Goal: Transaction & Acquisition: Purchase product/service

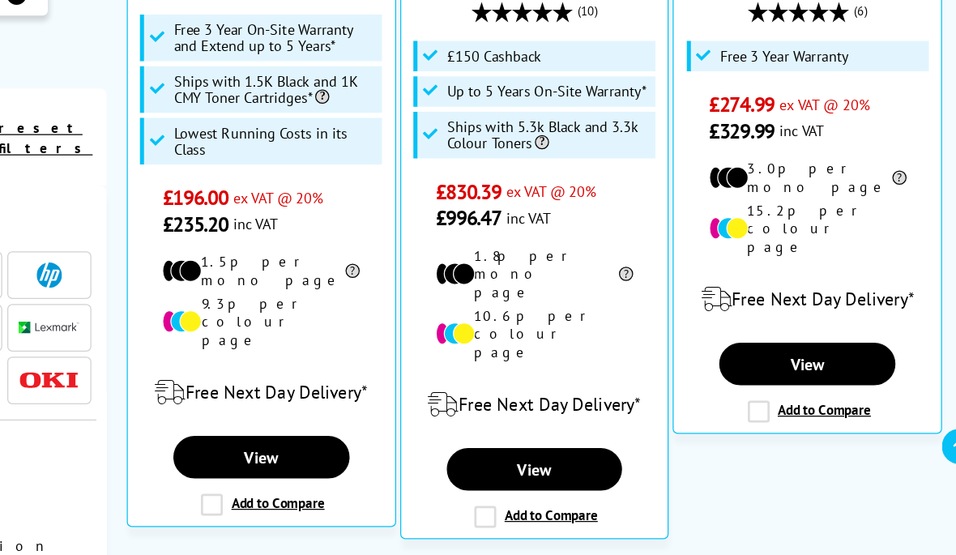
scroll to position [615, 0]
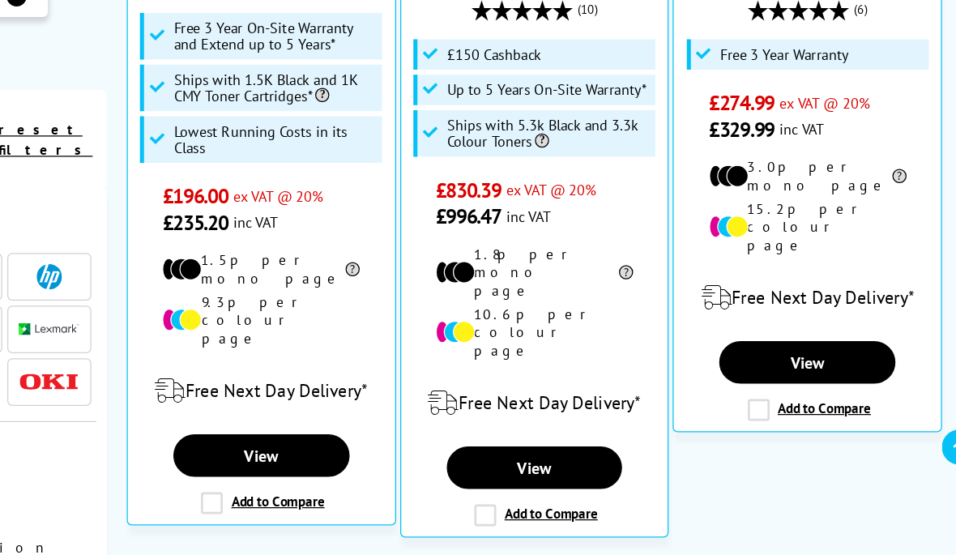
click at [305, 409] on link "View" at bounding box center [375, 426] width 141 height 34
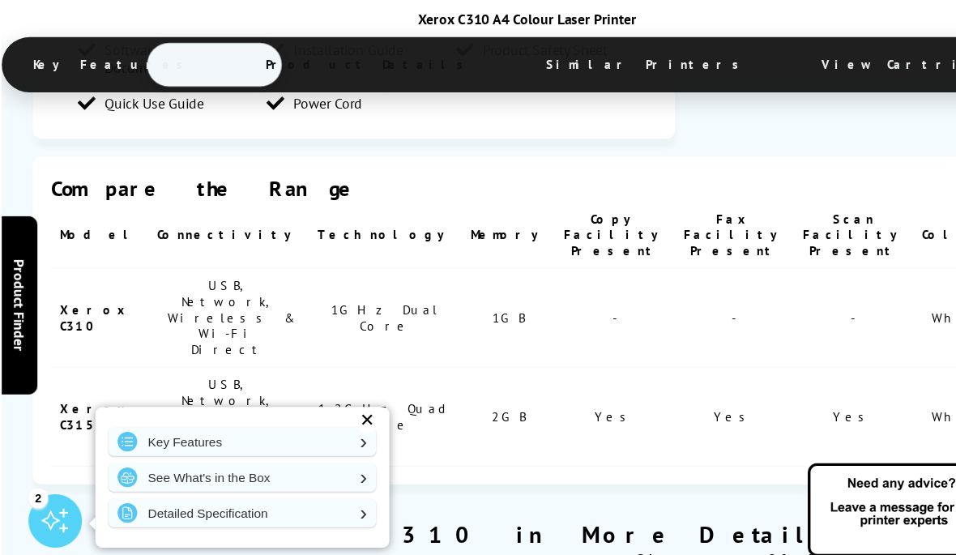
scroll to position [3547, 0]
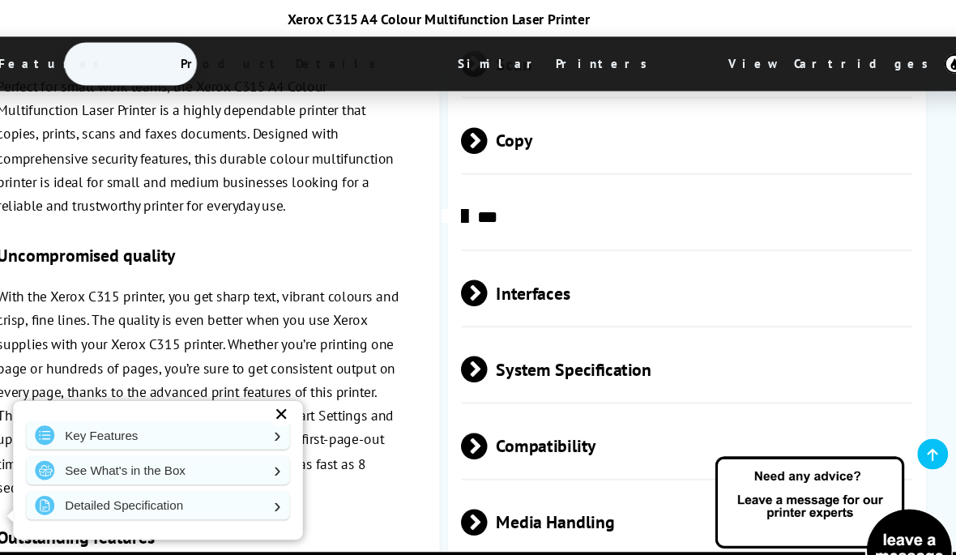
scroll to position [4160, 0]
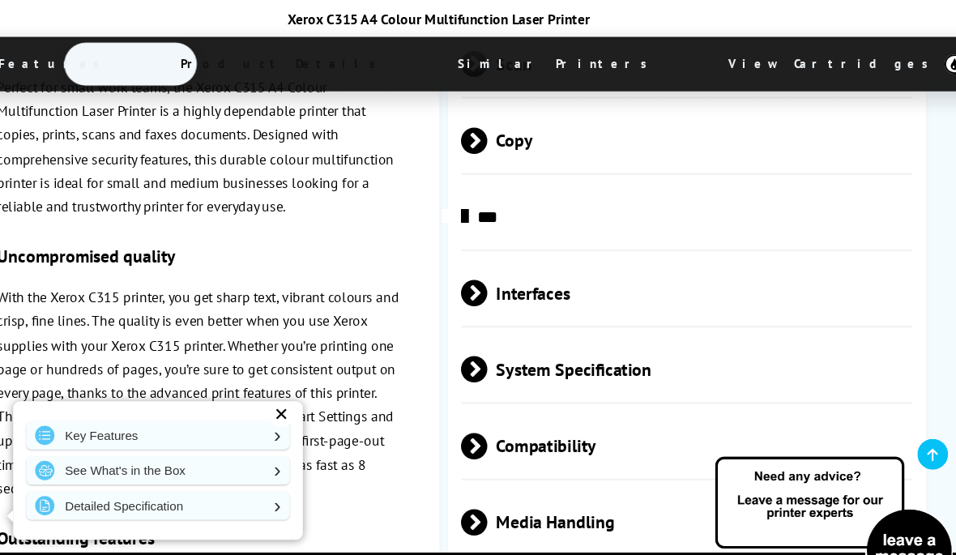
click at [523, 399] on span at bounding box center [523, 411] width 0 height 24
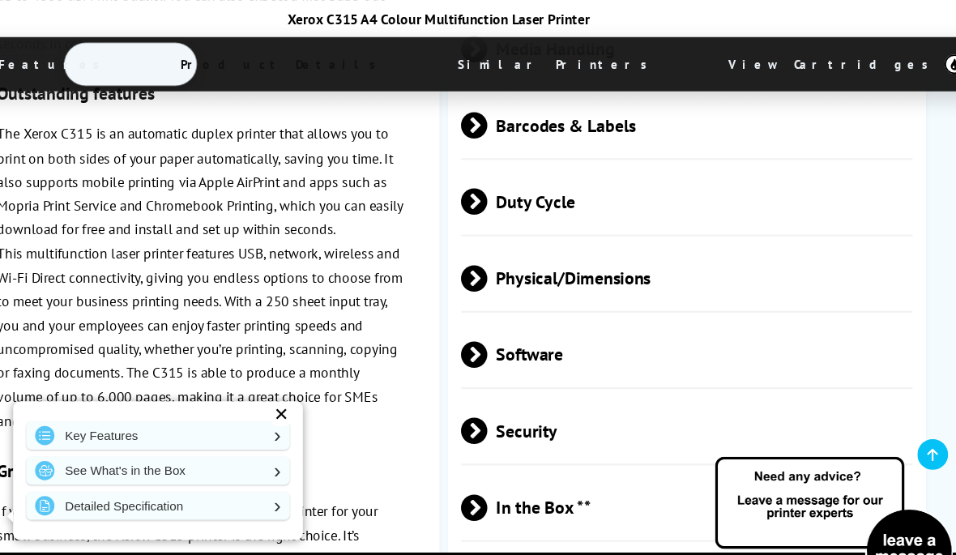
scroll to position [4887, 0]
click at [721, 367] on span "Security" at bounding box center [707, 397] width 416 height 61
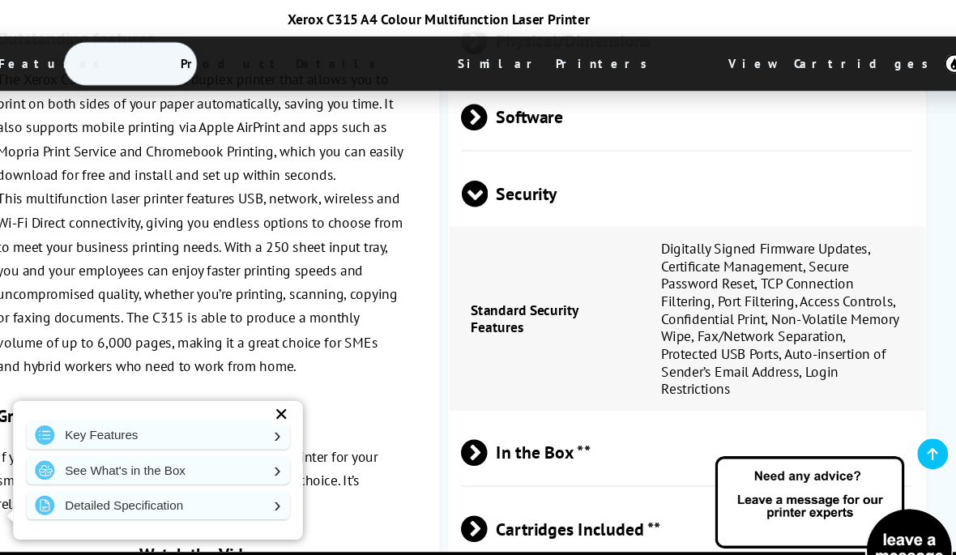
scroll to position [5105, 0]
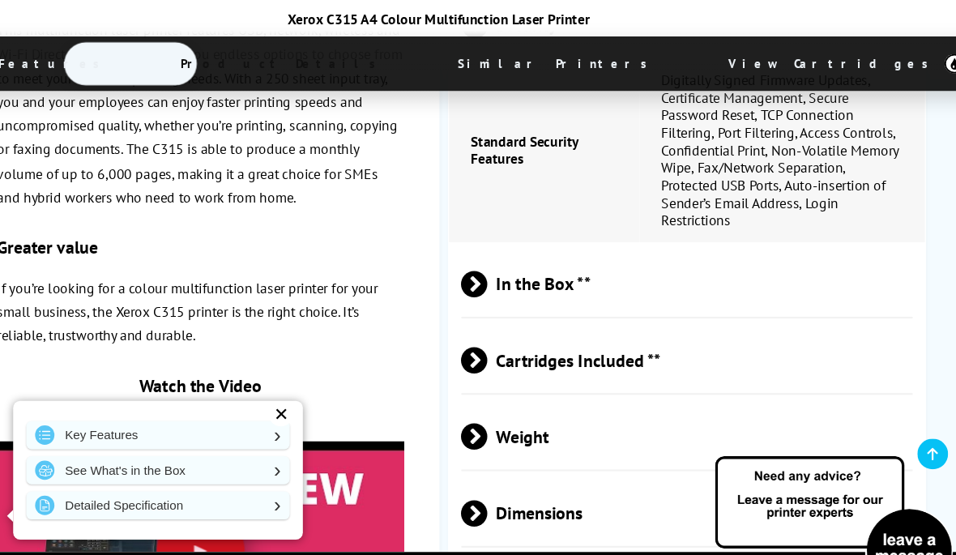
click at [714, 302] on span "Cartridges Included **" at bounding box center [707, 332] width 416 height 61
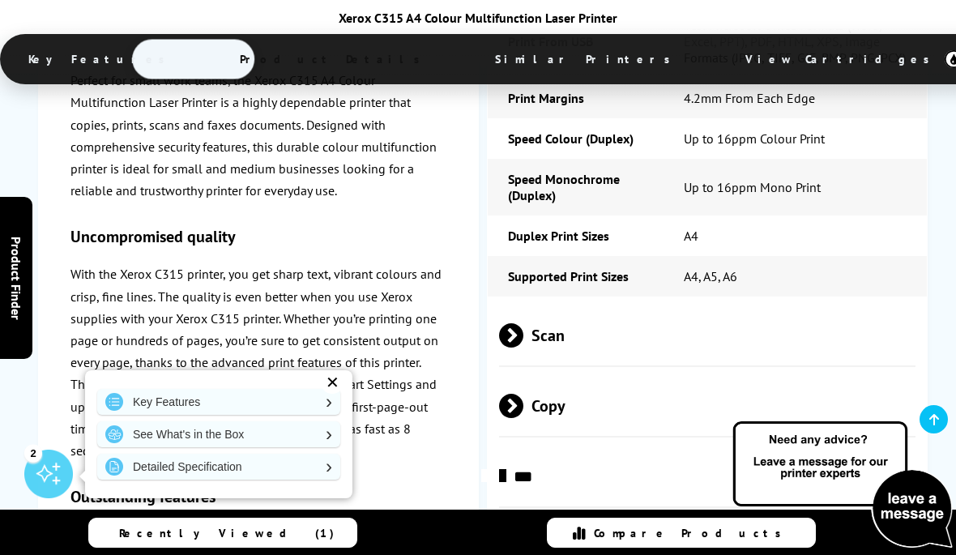
scroll to position [3900, 0]
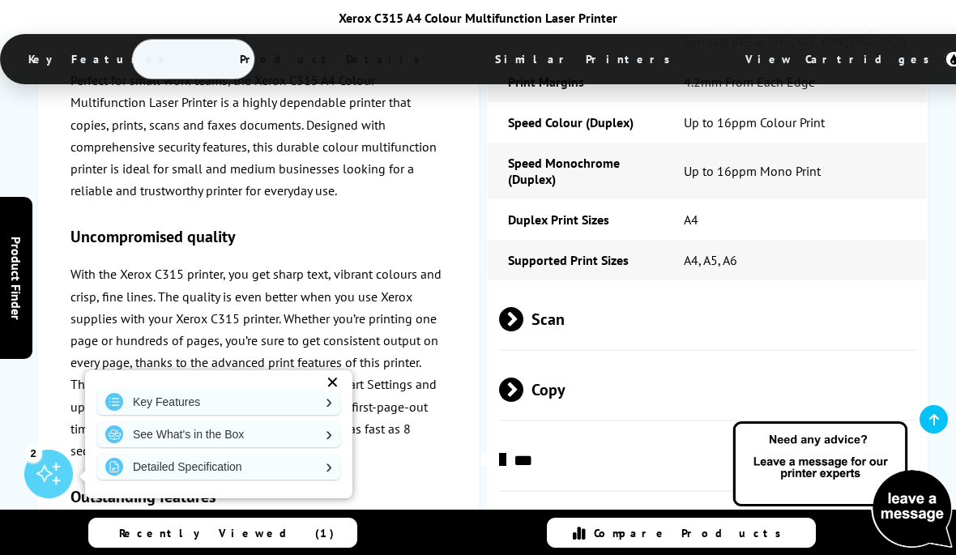
click at [769, 288] on span "Scan" at bounding box center [707, 318] width 416 height 61
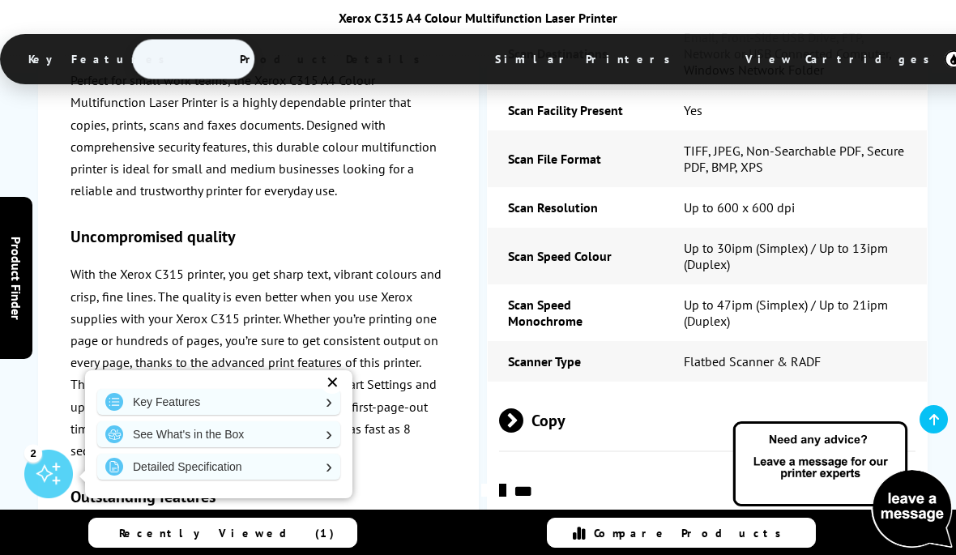
scroll to position [4331, 0]
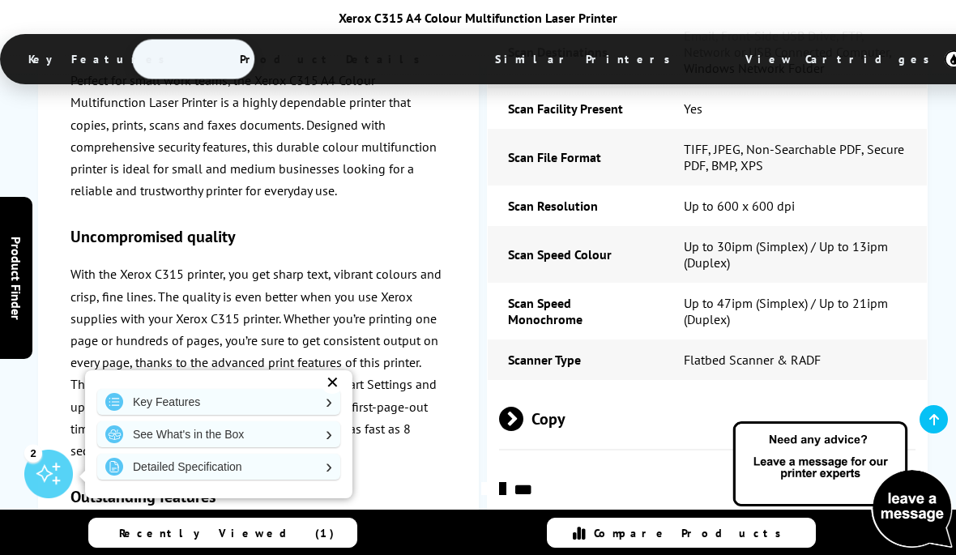
click at [808, 388] on span "Copy" at bounding box center [707, 418] width 416 height 61
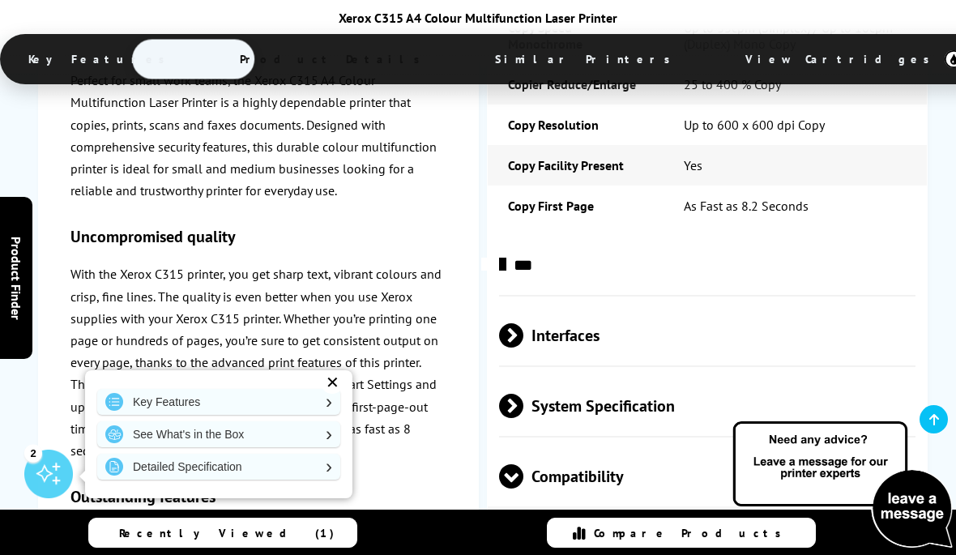
scroll to position [4830, 0]
click at [797, 304] on span "Interfaces" at bounding box center [707, 334] width 416 height 61
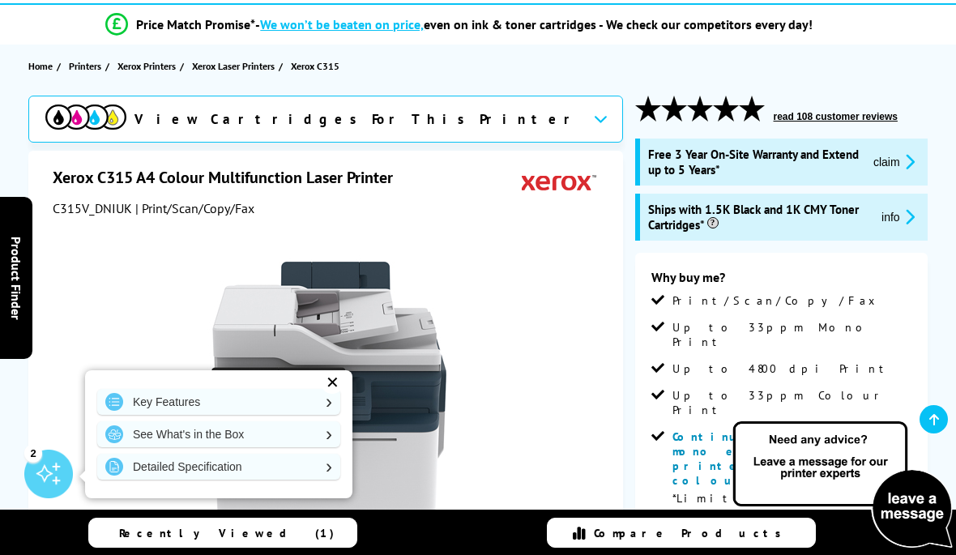
scroll to position [134, 0]
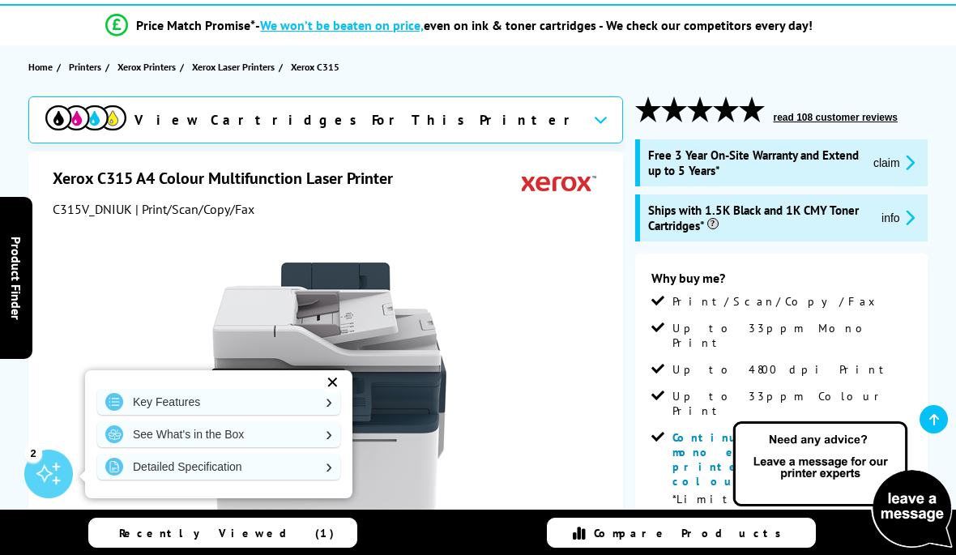
click at [241, 69] on span "Xerox Laser Printers" at bounding box center [233, 66] width 83 height 17
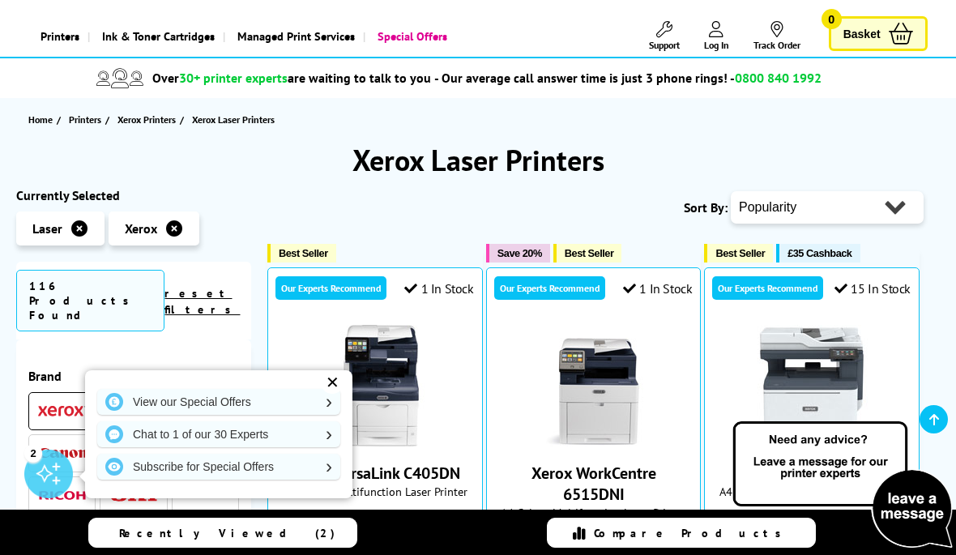
scroll to position [74, 0]
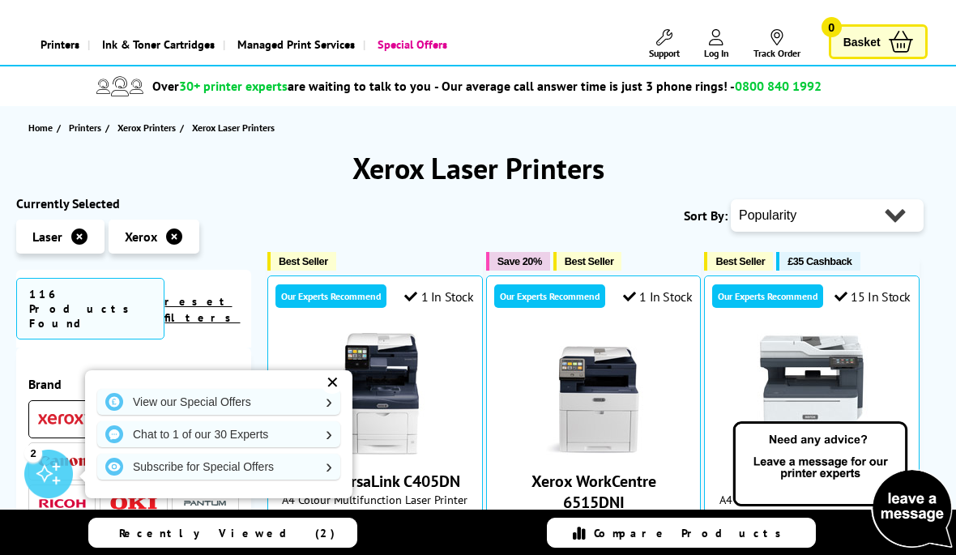
click at [846, 200] on select "Popularity Rating Price - Low to High Price - High to Low Running Costs - Low t…" at bounding box center [827, 215] width 193 height 32
select select "Price Ascending"
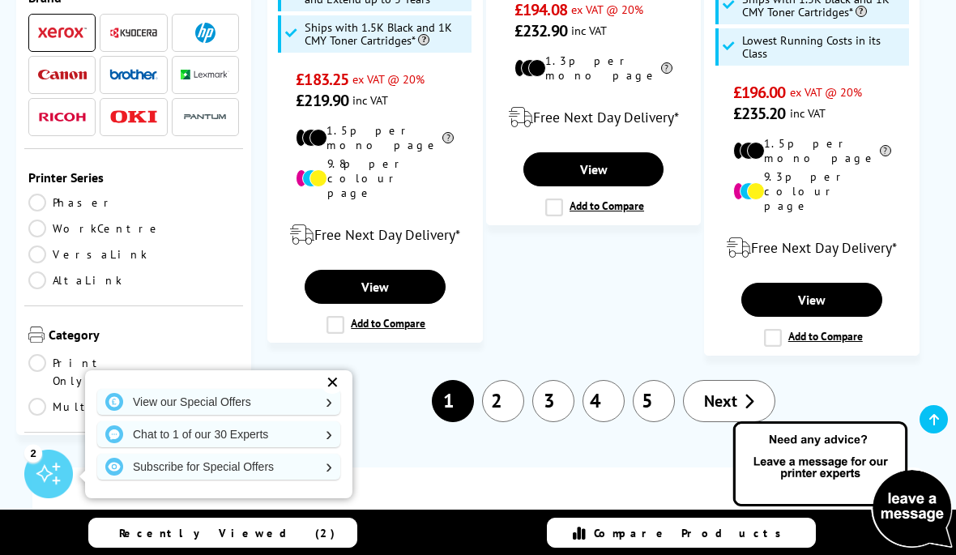
scroll to position [2701, 0]
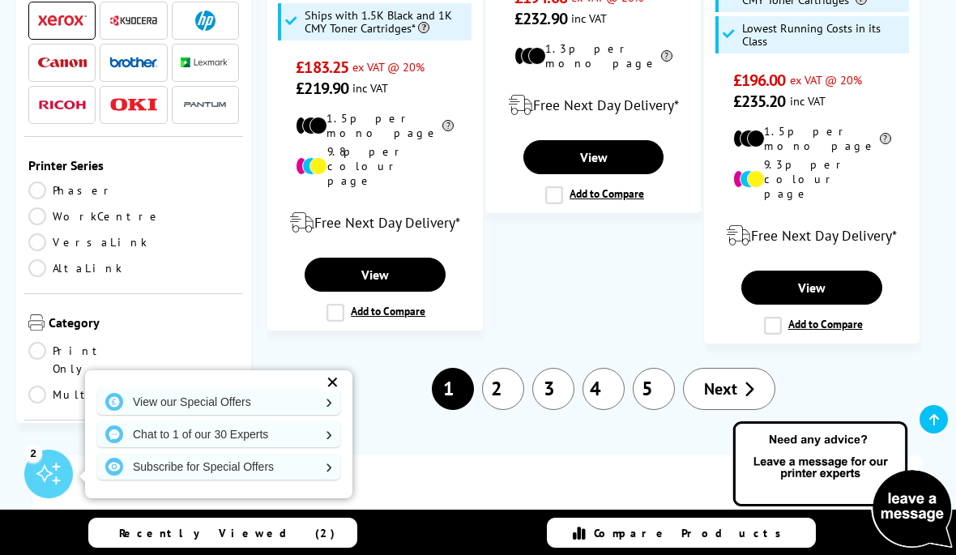
click at [742, 368] on link "Next" at bounding box center [729, 389] width 92 height 42
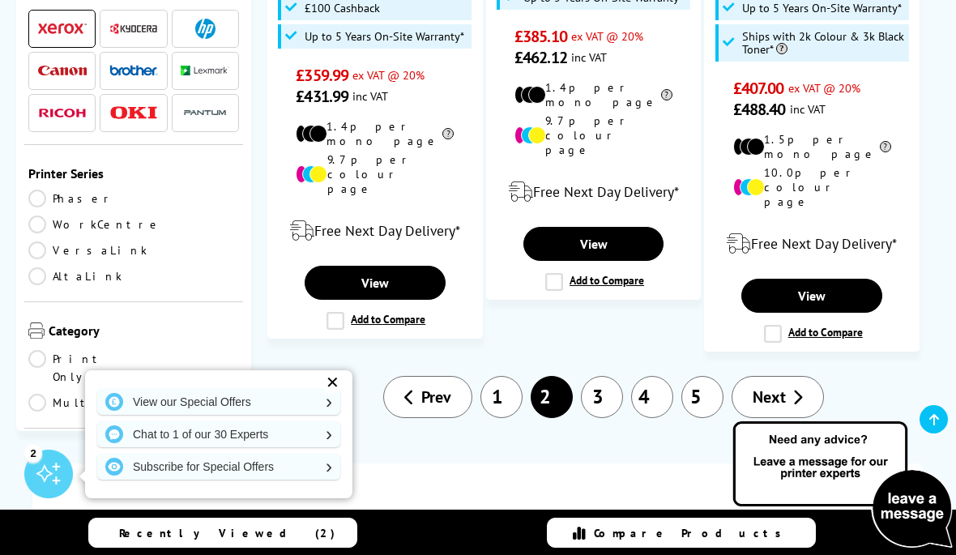
scroll to position [2763, 0]
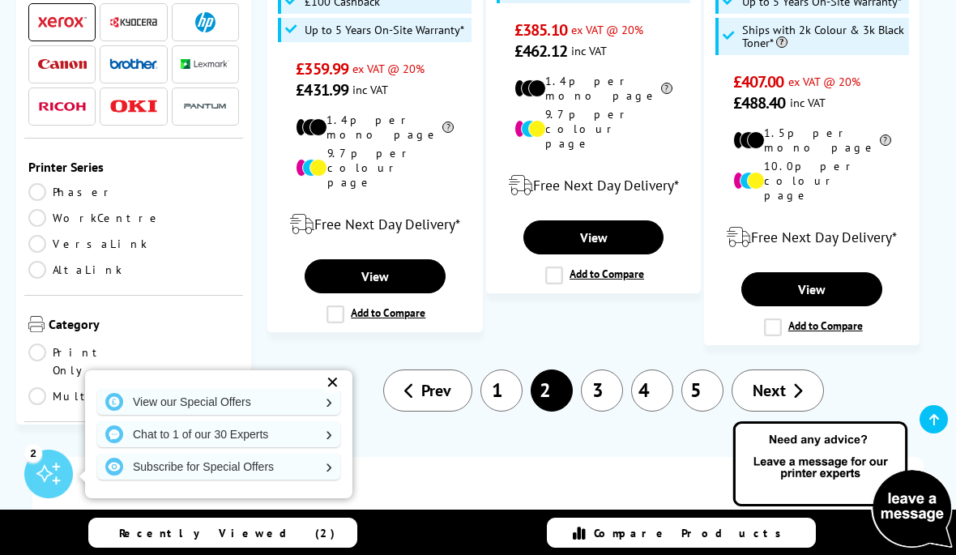
click at [775, 380] on span "Next" at bounding box center [768, 390] width 33 height 21
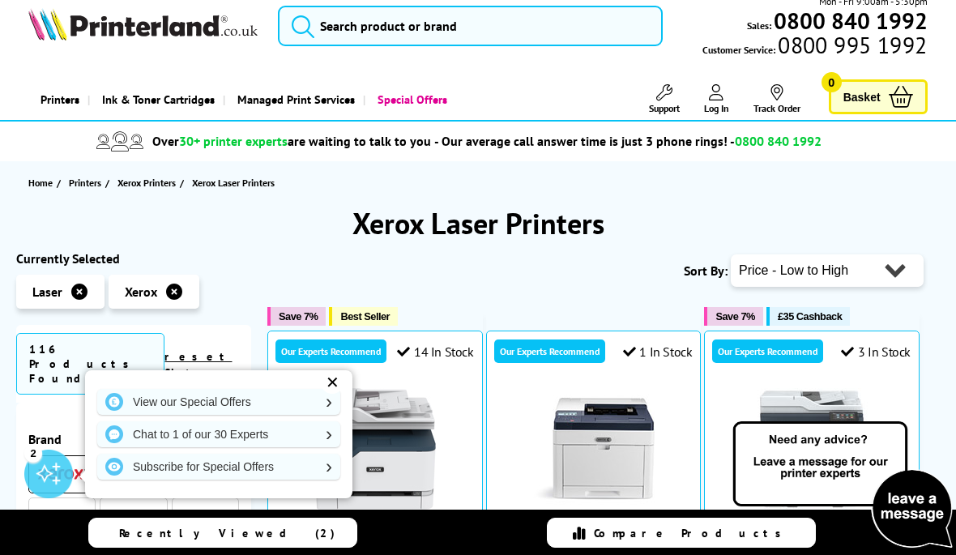
scroll to position [19, 0]
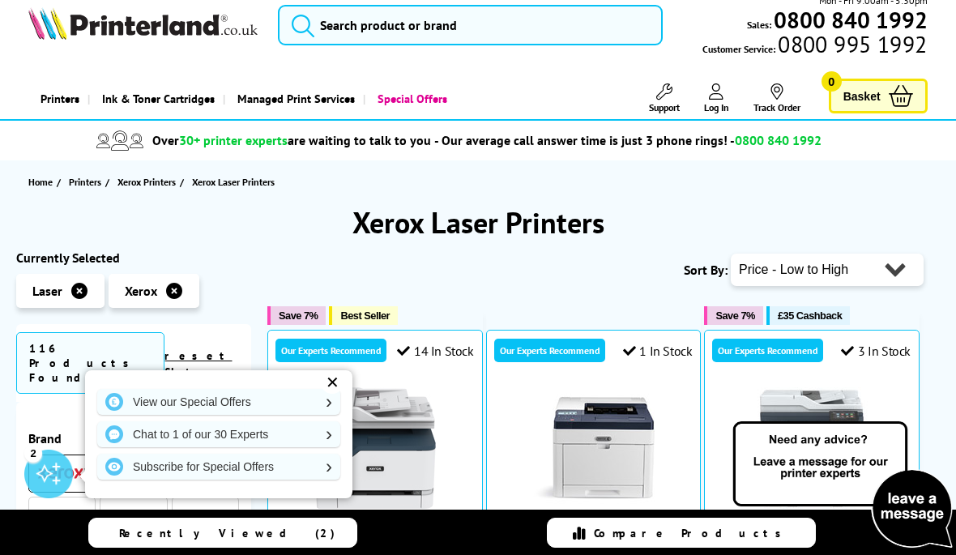
click at [854, 262] on select "Popularity Rating Price - Low to High Price - High to Low Running Costs - Low t…" at bounding box center [827, 270] width 193 height 32
select select "Popularity"
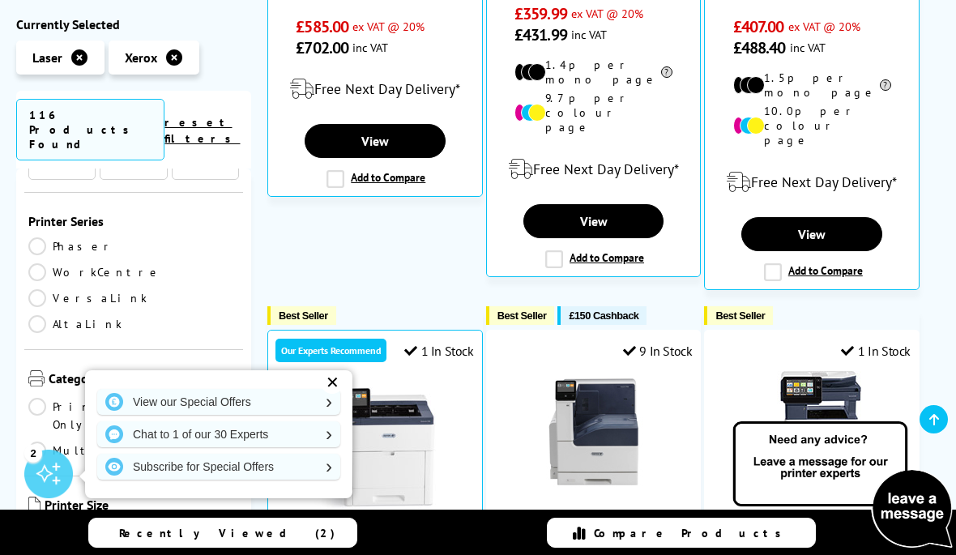
scroll to position [170, 0]
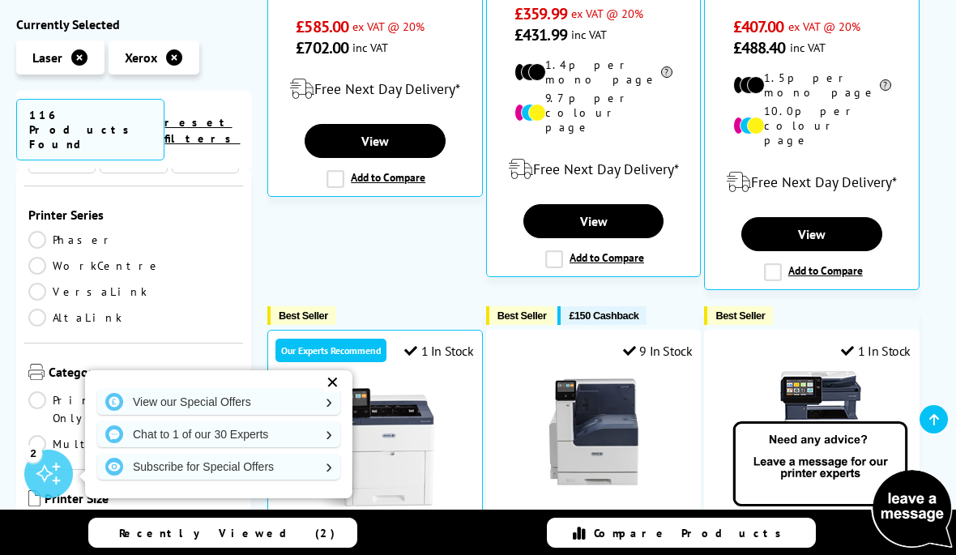
click at [148, 435] on link "Multifunction" at bounding box center [116, 444] width 177 height 18
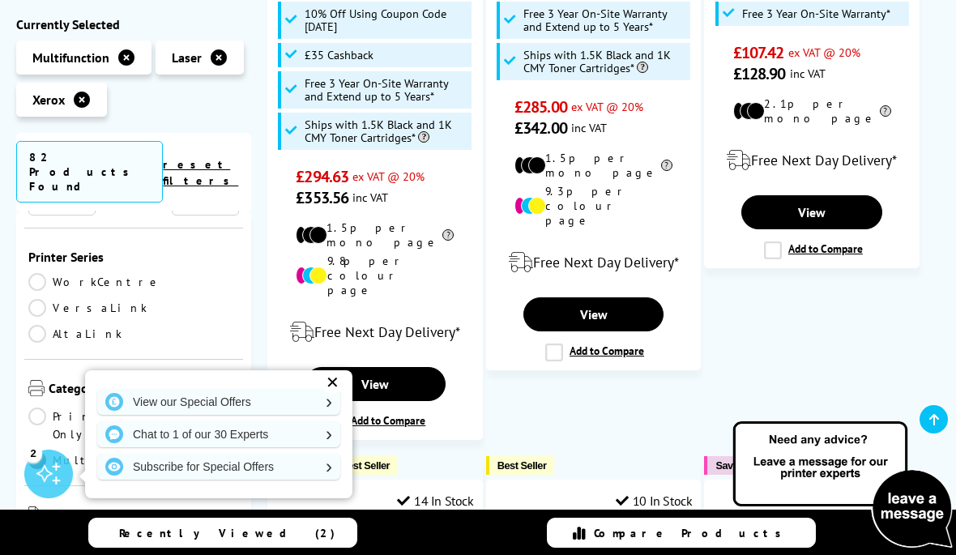
scroll to position [624, 0]
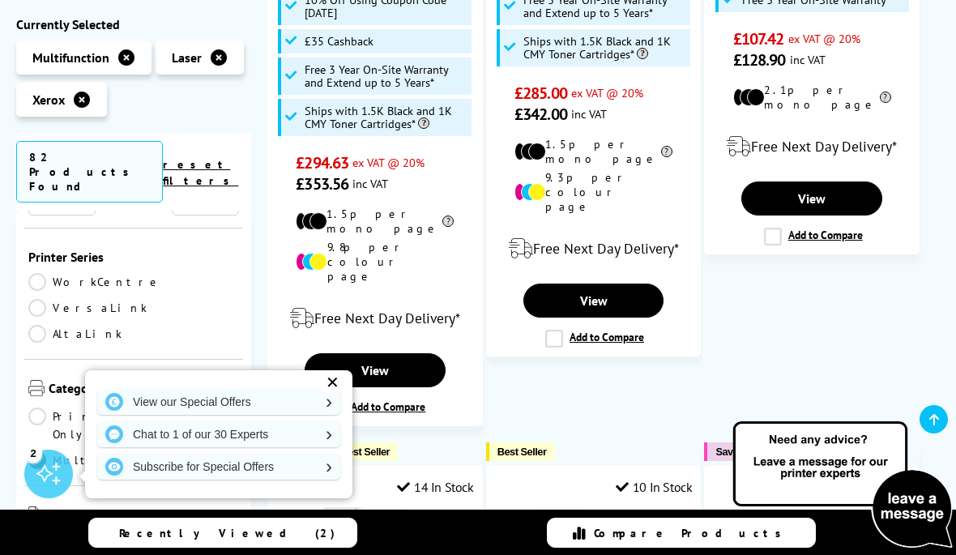
click at [360, 353] on link "View" at bounding box center [375, 370] width 141 height 34
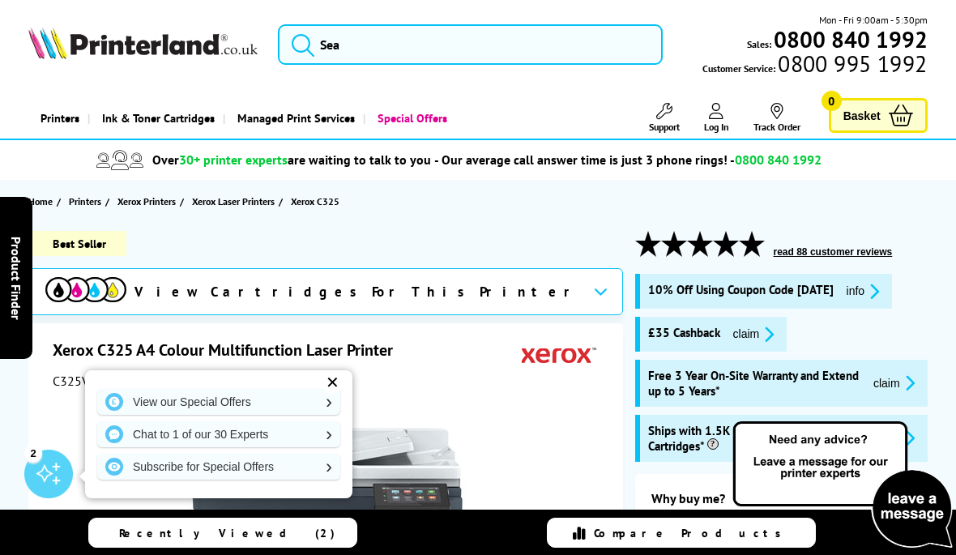
click at [859, 284] on button "info" at bounding box center [863, 291] width 43 height 19
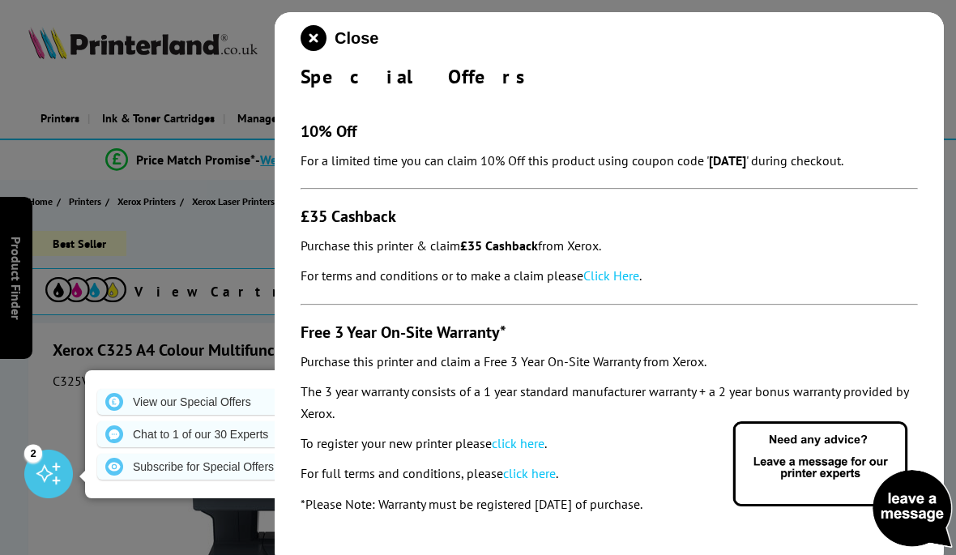
click at [311, 43] on icon "close modal" at bounding box center [314, 38] width 26 height 26
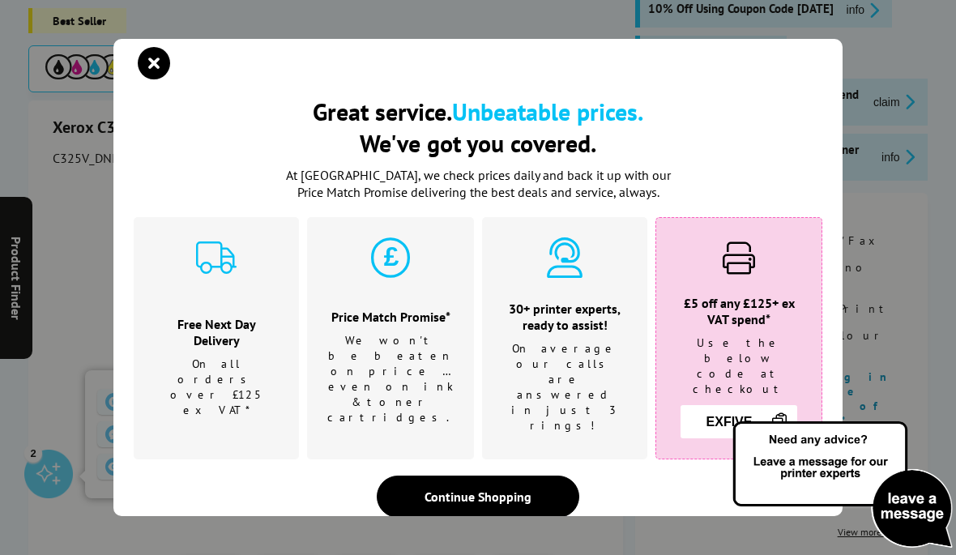
scroll to position [284, 0]
click at [149, 79] on icon "close modal" at bounding box center [154, 63] width 32 height 32
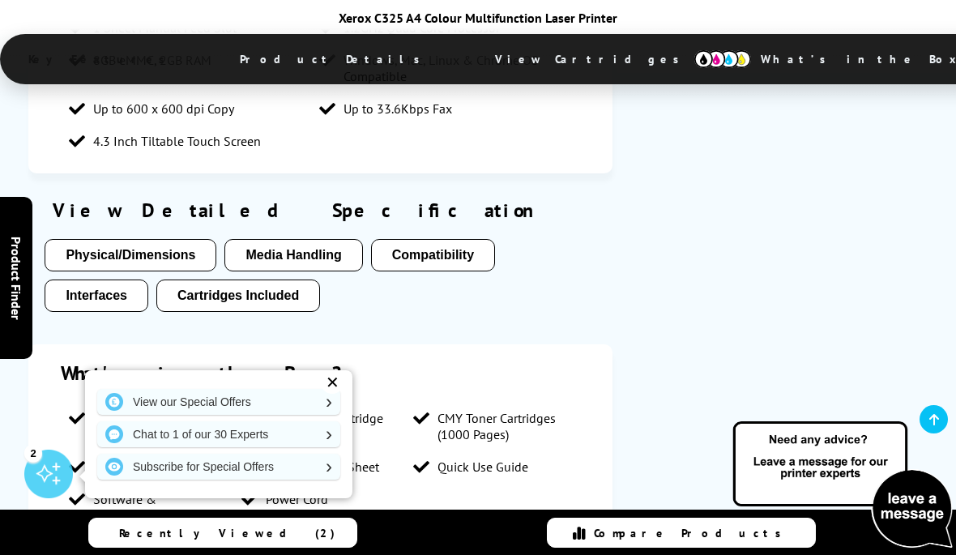
scroll to position [3147, 0]
click at [110, 240] on button "Physical/Dimensions" at bounding box center [131, 256] width 172 height 32
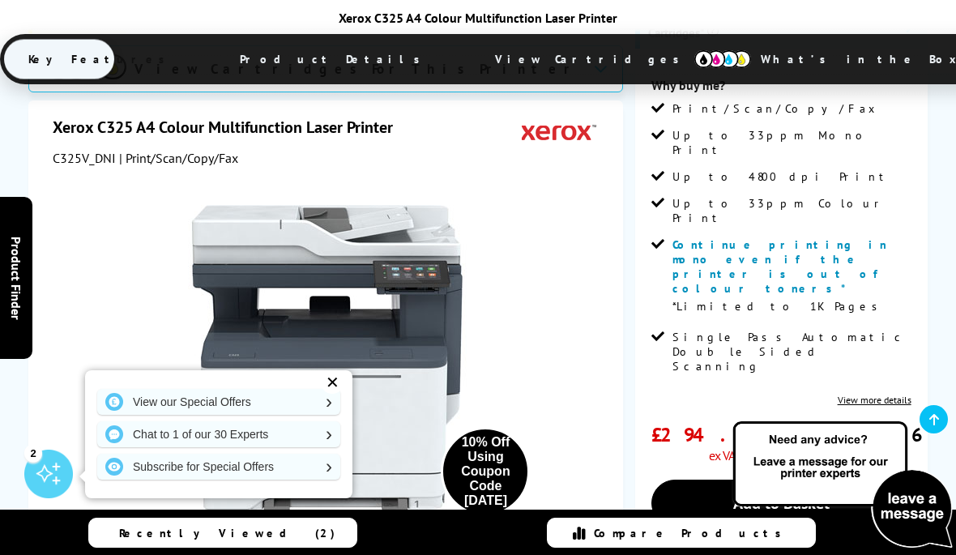
scroll to position [492, 0]
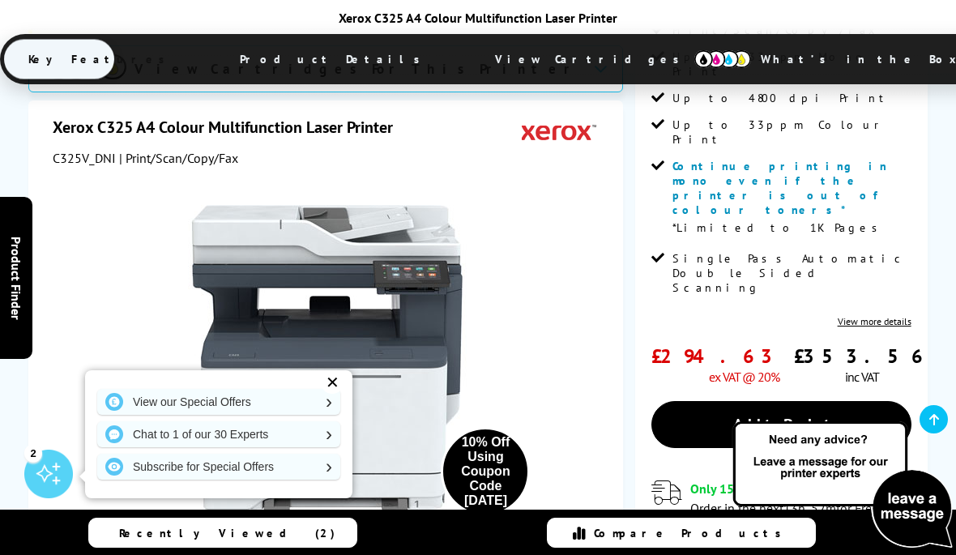
click at [821, 401] on link "Add to Basket" at bounding box center [781, 424] width 260 height 47
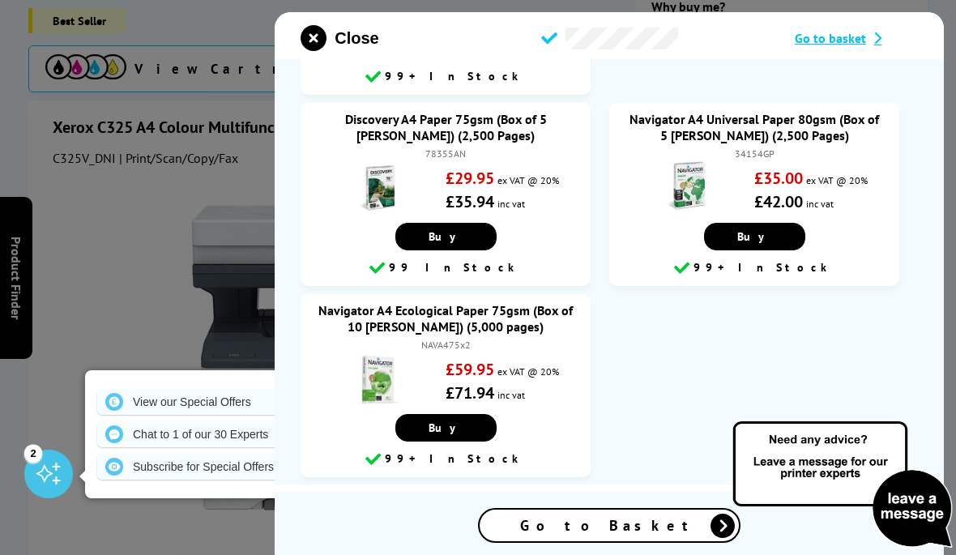
scroll to position [1342, 0]
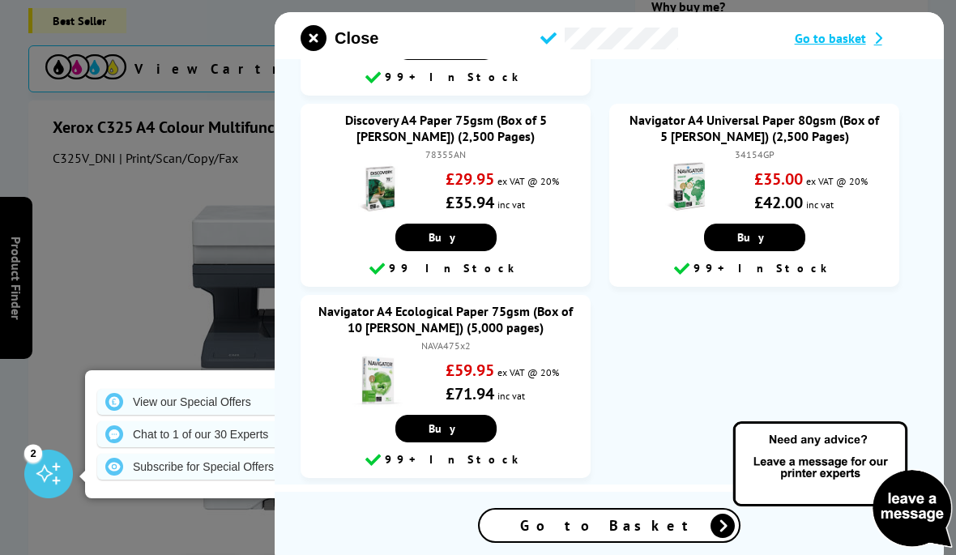
click at [631, 535] on span "Go to Basket" at bounding box center [609, 525] width 178 height 19
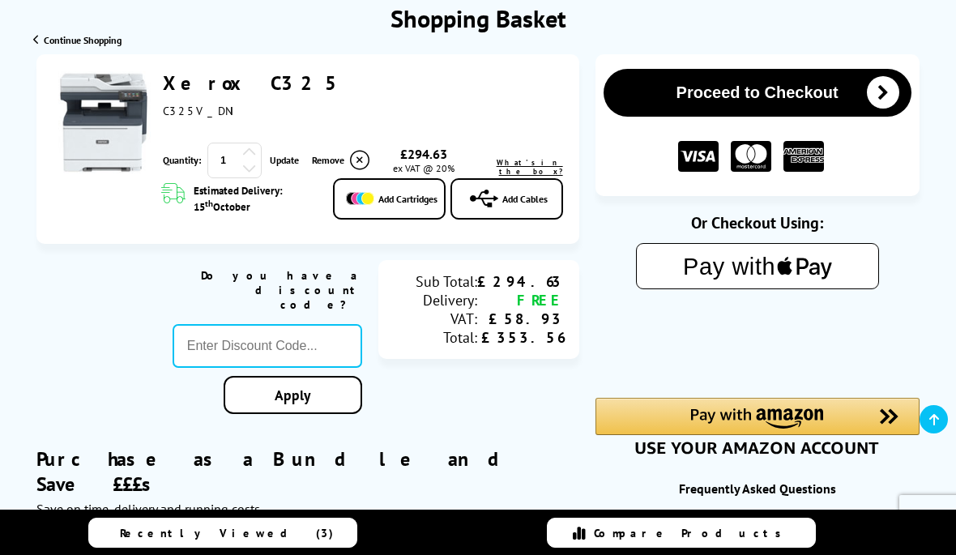
scroll to position [192, 0]
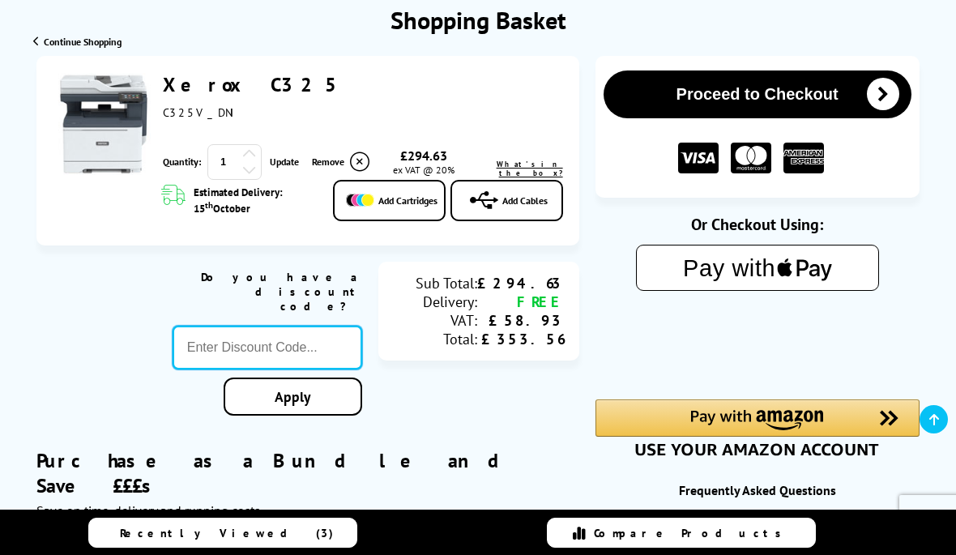
click at [249, 326] on input "text" at bounding box center [268, 348] width 190 height 44
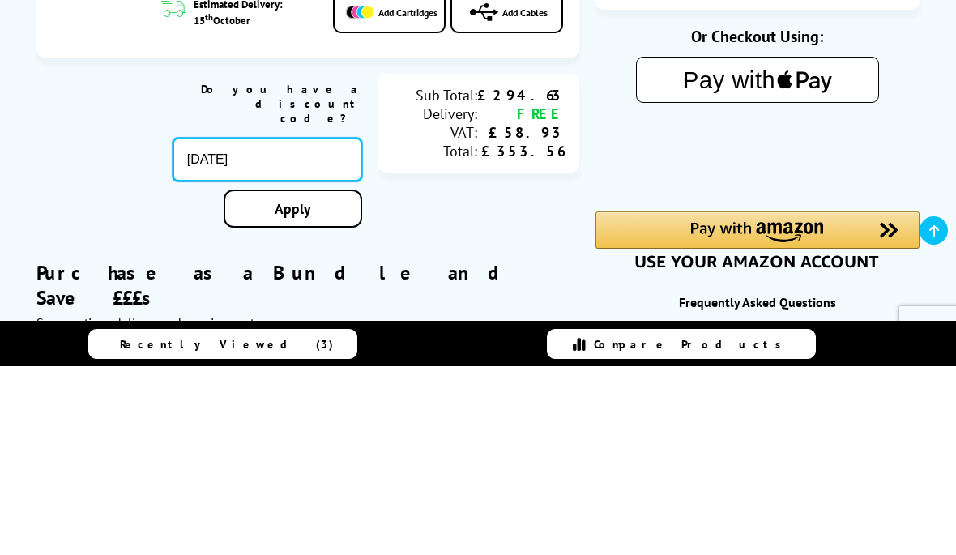
type input "[DATE]"
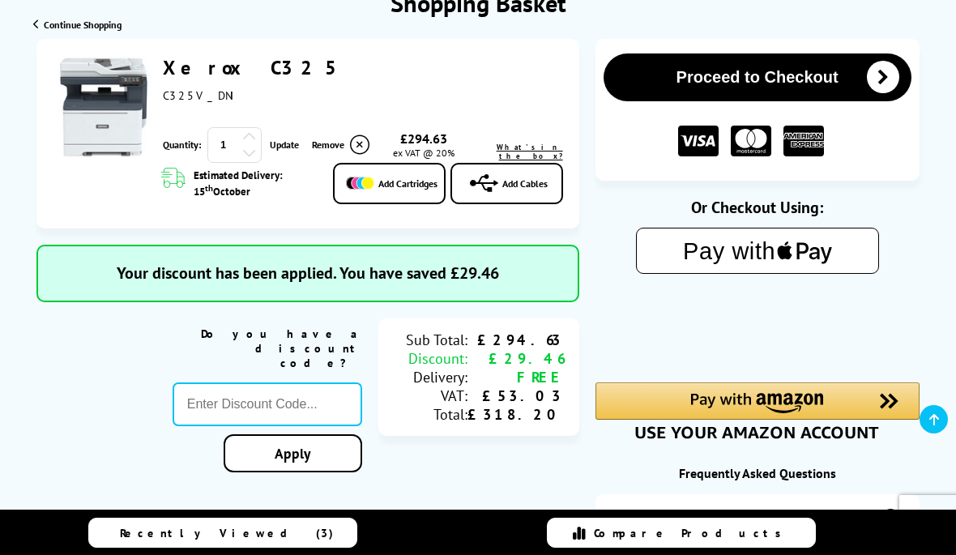
scroll to position [207, 0]
